Goal: Task Accomplishment & Management: Manage account settings

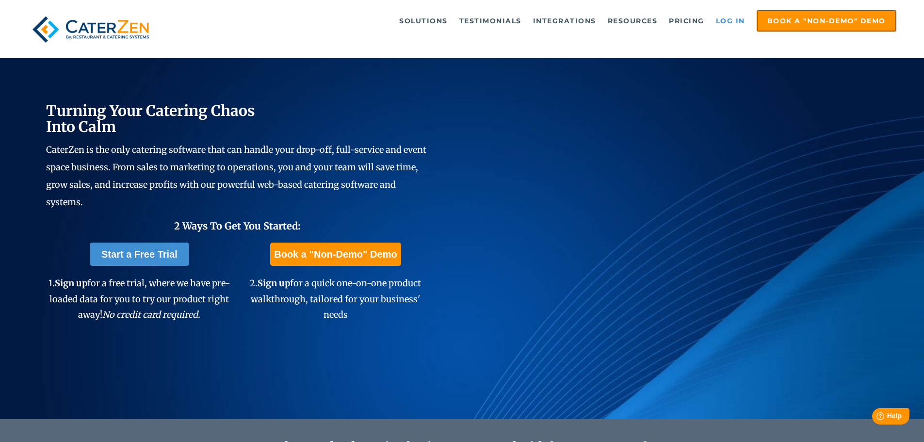
click at [735, 22] on link "Log in" at bounding box center [730, 20] width 39 height 19
click at [726, 20] on link "Log in" at bounding box center [730, 20] width 39 height 19
click at [734, 20] on link "Log in" at bounding box center [730, 20] width 39 height 19
click at [732, 25] on link "Log in" at bounding box center [730, 20] width 39 height 19
